Goal: Task Accomplishment & Management: Manage account settings

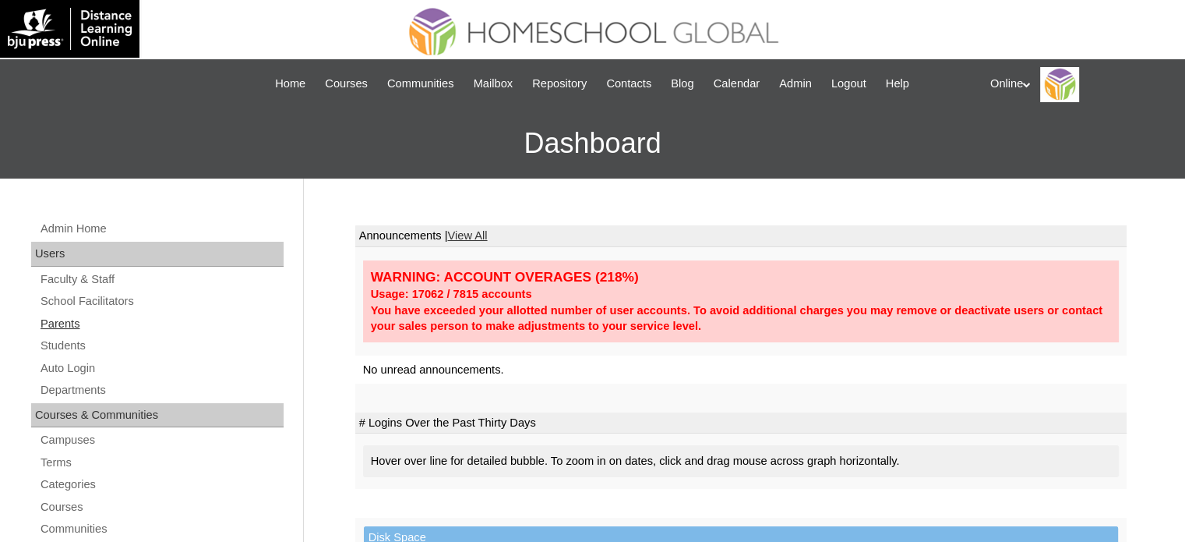
click at [78, 327] on link "Parents" at bounding box center [161, 323] width 245 height 19
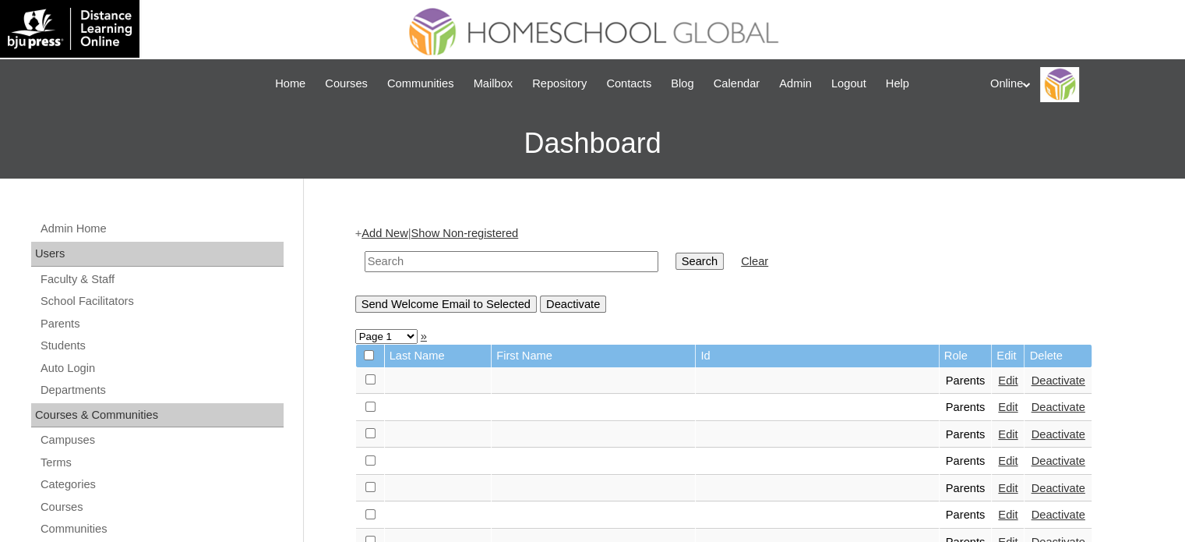
click at [575, 255] on input "text" at bounding box center [512, 261] width 294 height 21
type input "jasmin"
click at [676, 253] on input "Search" at bounding box center [700, 261] width 48 height 17
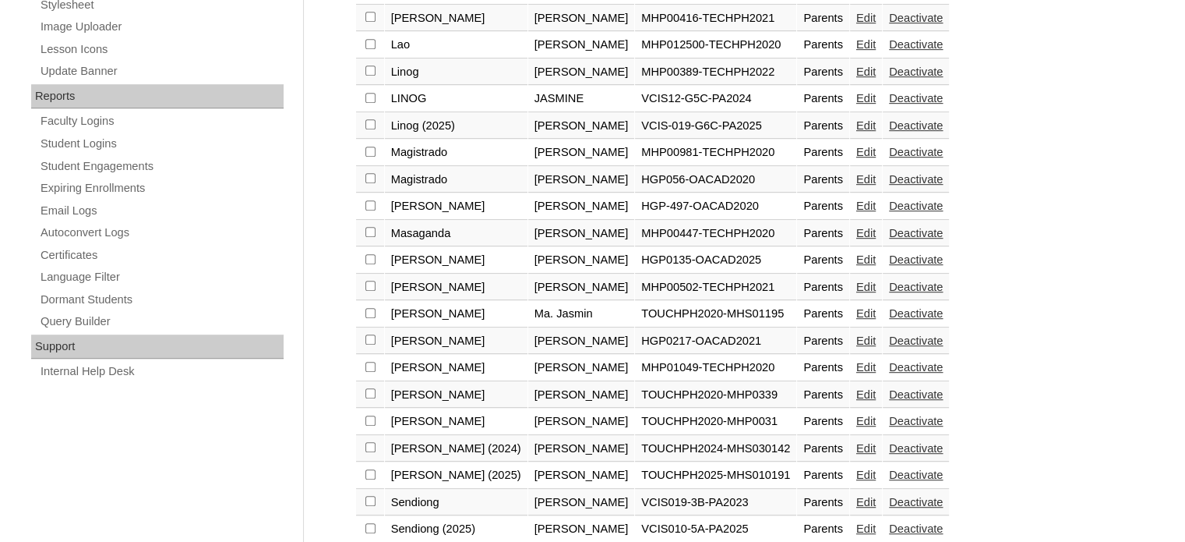
scroll to position [857, 0]
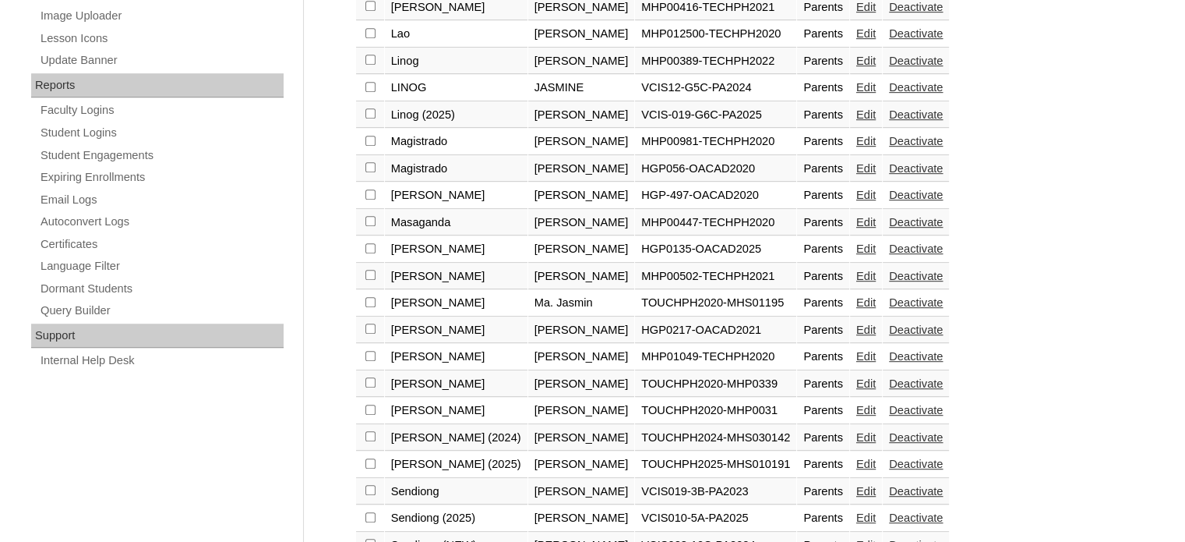
click at [858, 242] on link "Edit" at bounding box center [865, 248] width 19 height 12
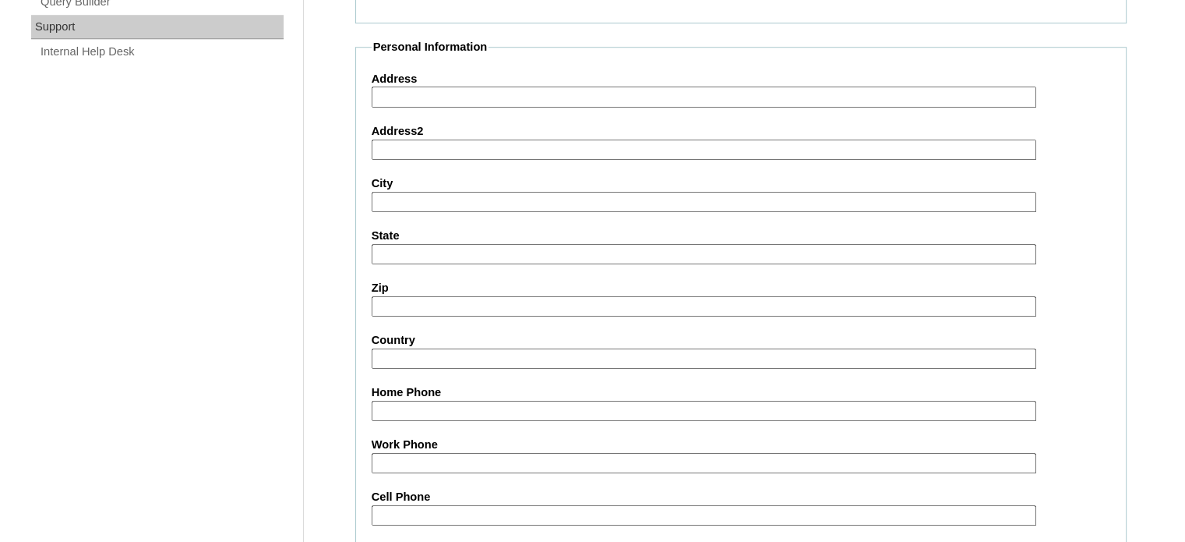
scroll to position [1491, 0]
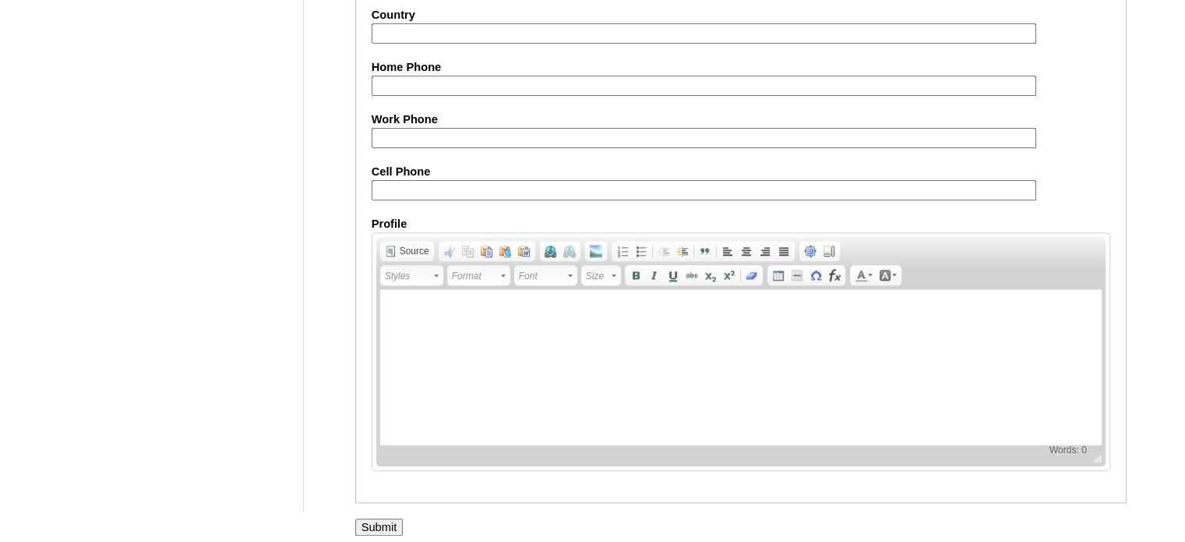
click at [393, 518] on input "Submit" at bounding box center [379, 526] width 48 height 17
